Goal: Task Accomplishment & Management: Manage account settings

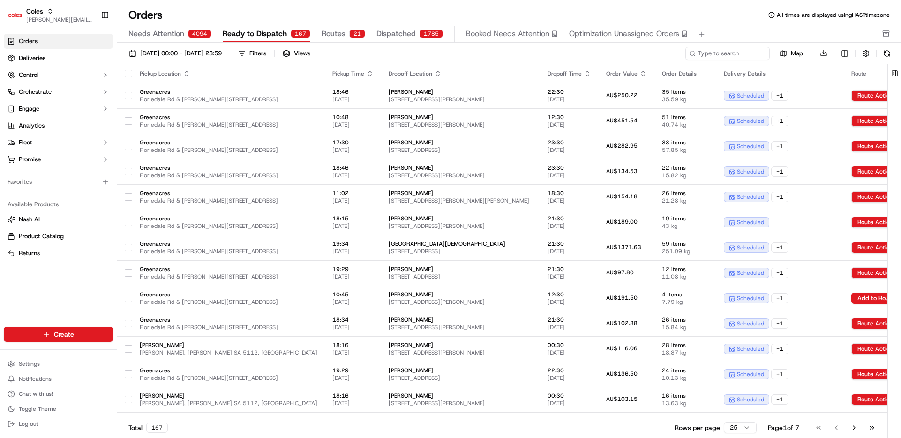
click at [344, 38] on button "Routes 21" at bounding box center [344, 34] width 44 height 16
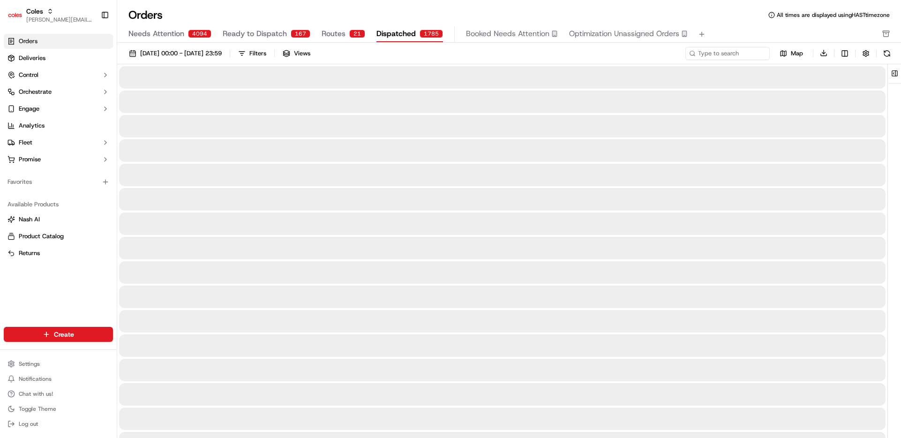
click at [397, 36] on span "Dispatched" at bounding box center [395, 33] width 39 height 11
click at [317, 38] on div "Needs Attention 4094 Ready to Dispatch 167 Routes 21 Dispatched 1785 Booked Nee…" at bounding box center [502, 34] width 748 height 16
drag, startPoint x: 277, startPoint y: 37, endPoint x: 296, endPoint y: 35, distance: 18.3
click at [277, 37] on span "Ready to Dispatch" at bounding box center [255, 33] width 64 height 11
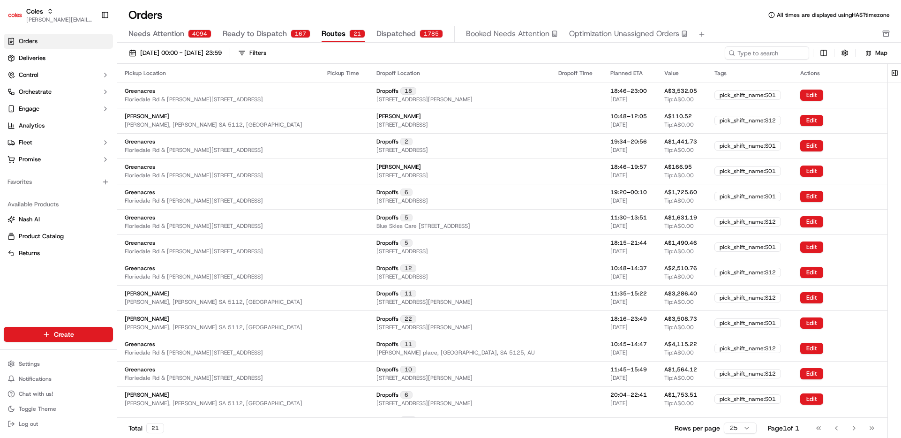
click at [349, 32] on div "21" at bounding box center [357, 34] width 16 height 8
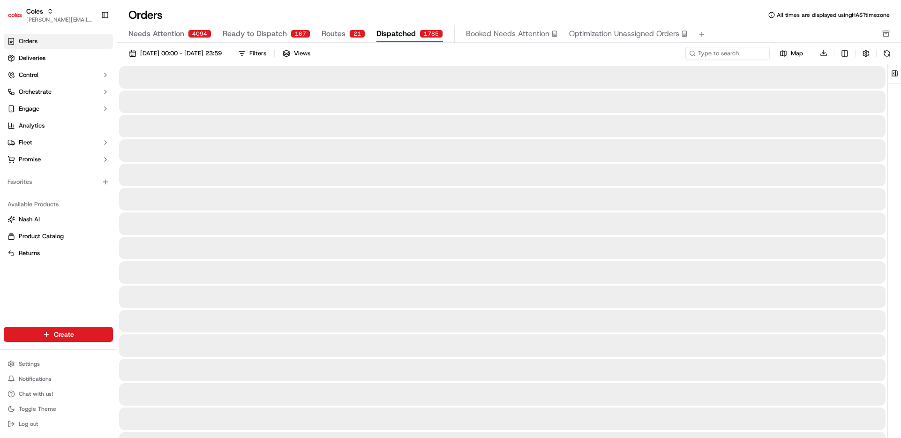
click at [402, 33] on span "Dispatched" at bounding box center [395, 33] width 39 height 11
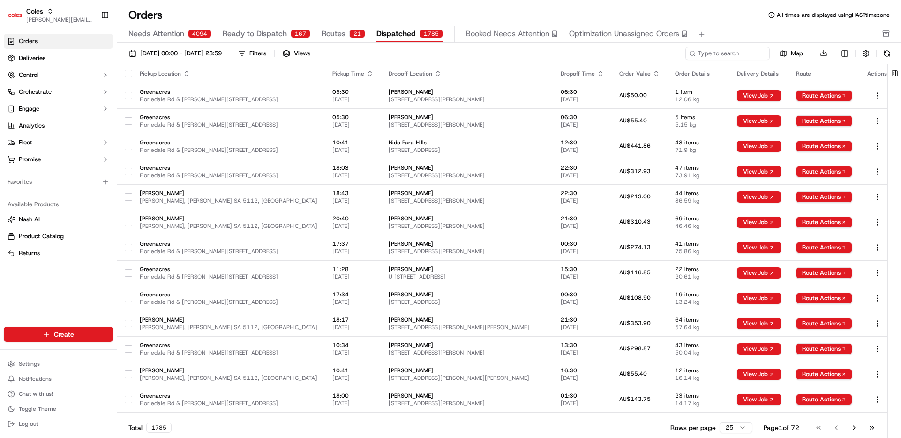
click at [331, 35] on span "Routes" at bounding box center [334, 33] width 24 height 11
